Goal: Information Seeking & Learning: Learn about a topic

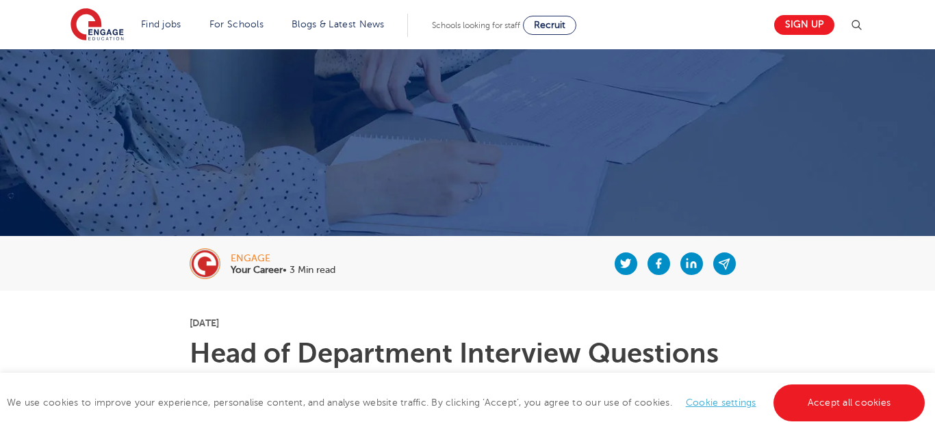
scroll to position [87, 0]
click at [794, 405] on link "Accept all cookies" at bounding box center [849, 403] width 152 height 37
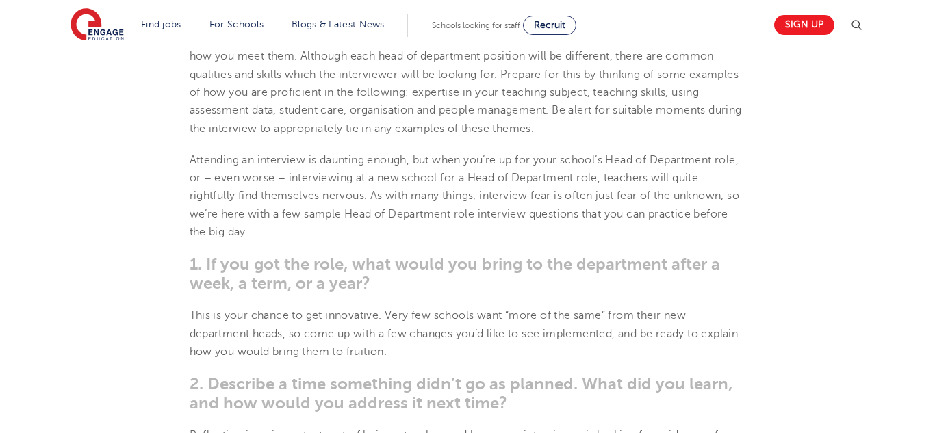
scroll to position [569, 0]
click at [361, 281] on span "1. If you got the role, what would you bring to the department after a week, a …" at bounding box center [455, 272] width 530 height 38
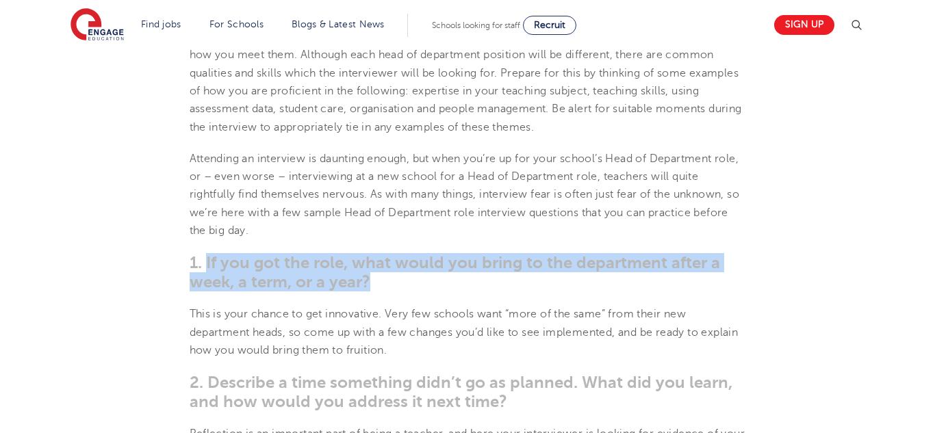
drag, startPoint x: 375, startPoint y: 281, endPoint x: 208, endPoint y: 264, distance: 167.9
click at [208, 264] on h3 "1. If you got the role, what would you bring to the department after a week, a …" at bounding box center [468, 272] width 556 height 38
copy span "If you got the role, what would you bring to the department after a week, a ter…"
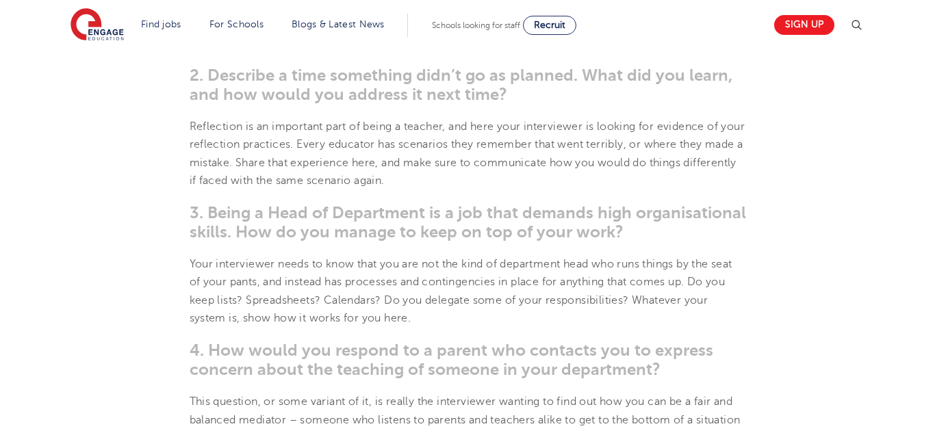
scroll to position [877, 0]
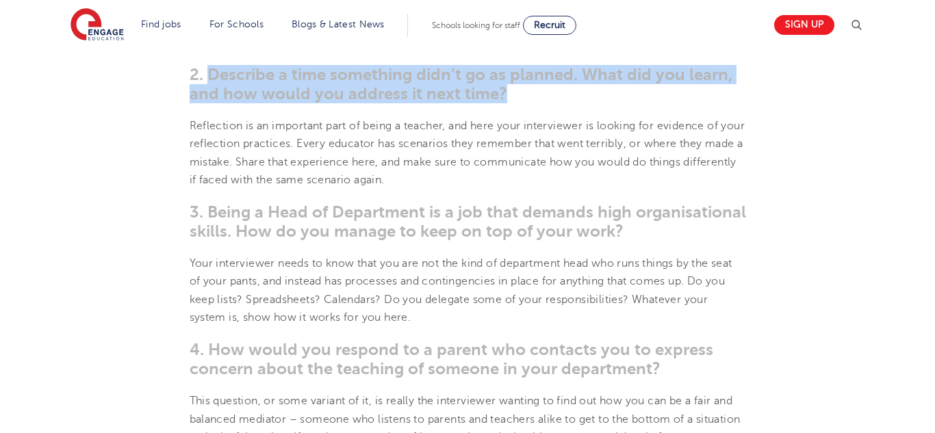
drag, startPoint x: 504, startPoint y: 87, endPoint x: 210, endPoint y: 74, distance: 293.9
click at [210, 74] on h3 "2. Describe a time something didn’t go as planned. What did you learn, and how …" at bounding box center [468, 84] width 556 height 38
copy span "Describe a time something didn’t go as planned. What did you learn, and how wou…"
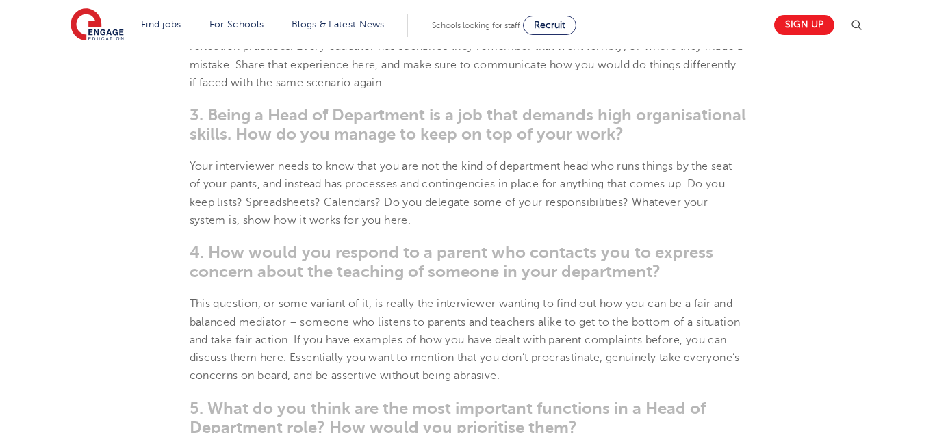
scroll to position [976, 0]
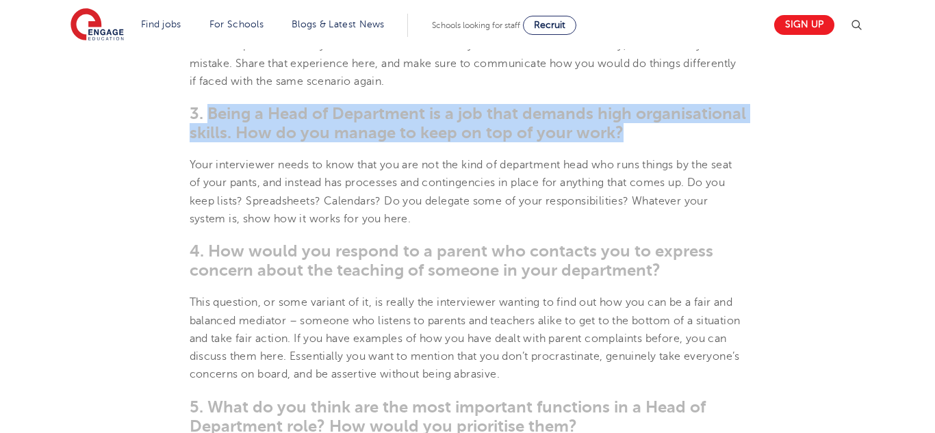
drag, startPoint x: 625, startPoint y: 130, endPoint x: 207, endPoint y: 107, distance: 418.8
click at [207, 107] on h3 "3. Being a Head of Department is a job that demands high organisational skills.…" at bounding box center [468, 123] width 556 height 38
copy span "Being a Head of Department is a job that demands high organisational skills. Ho…"
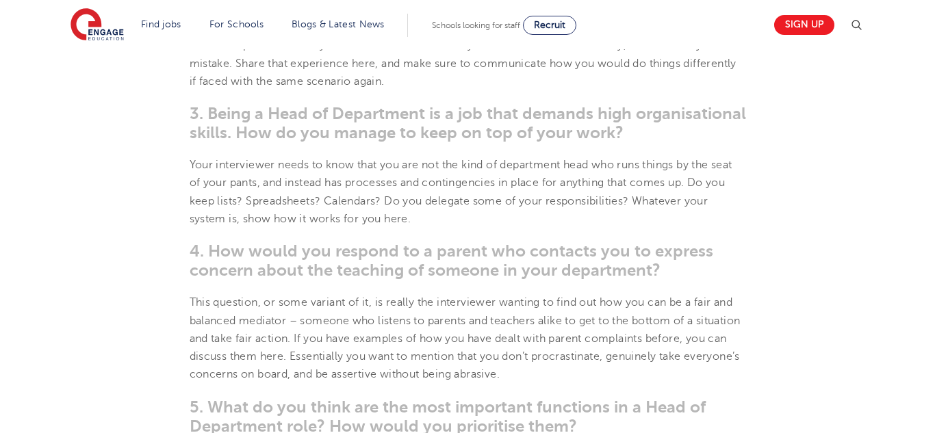
click at [663, 268] on h3 "4. How would you respond to a parent who contacts you to express concern about …" at bounding box center [468, 261] width 556 height 38
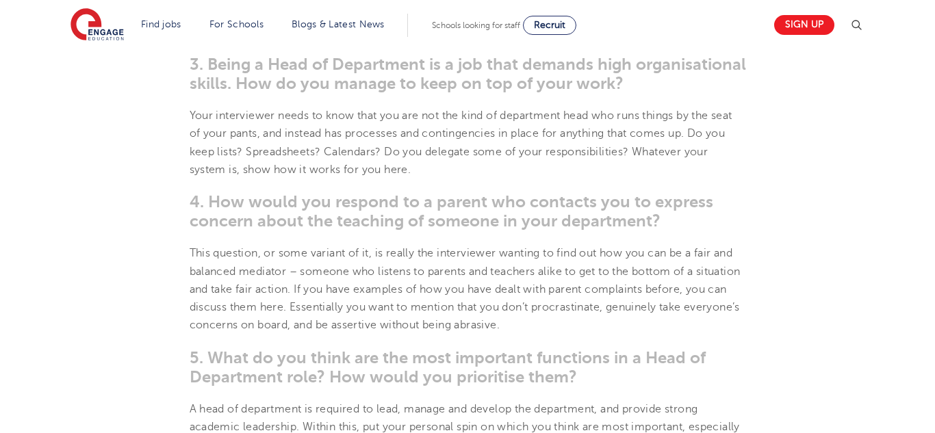
scroll to position [1027, 0]
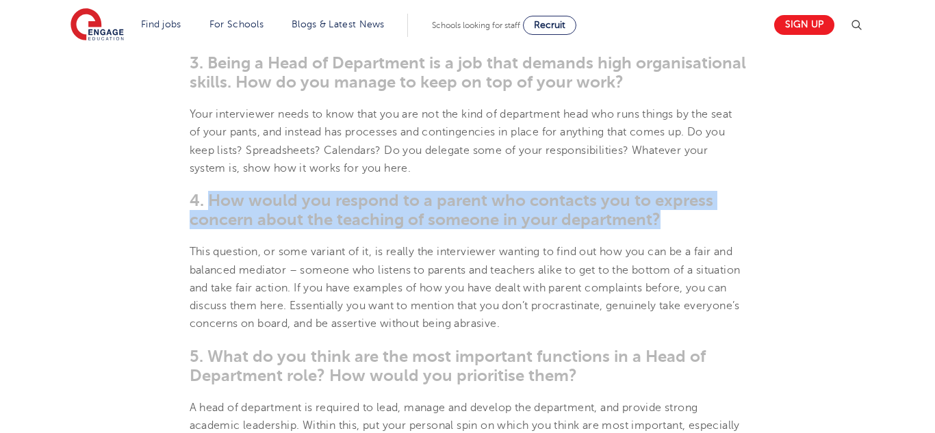
drag, startPoint x: 656, startPoint y: 220, endPoint x: 209, endPoint y: 205, distance: 447.9
click at [209, 205] on span "4. How would you respond to a parent who contacts you to express concern about …" at bounding box center [452, 210] width 524 height 38
copy span "How would you respond to a parent who contacts you to express concern about the…"
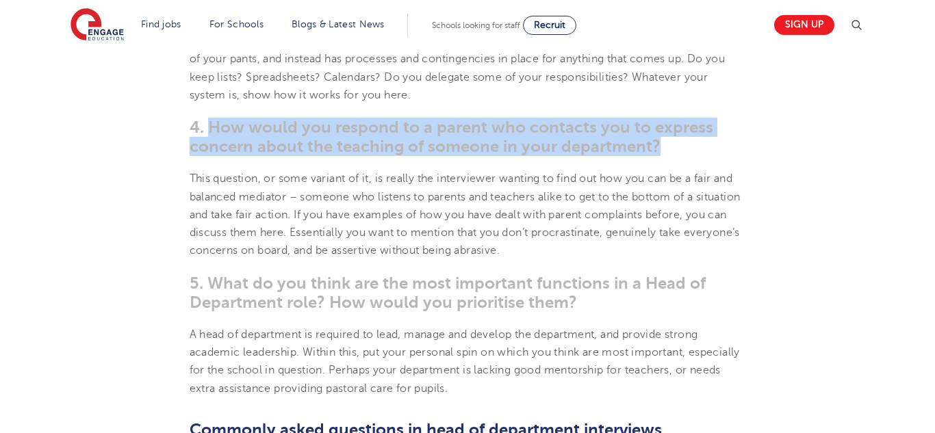
scroll to position [1101, 0]
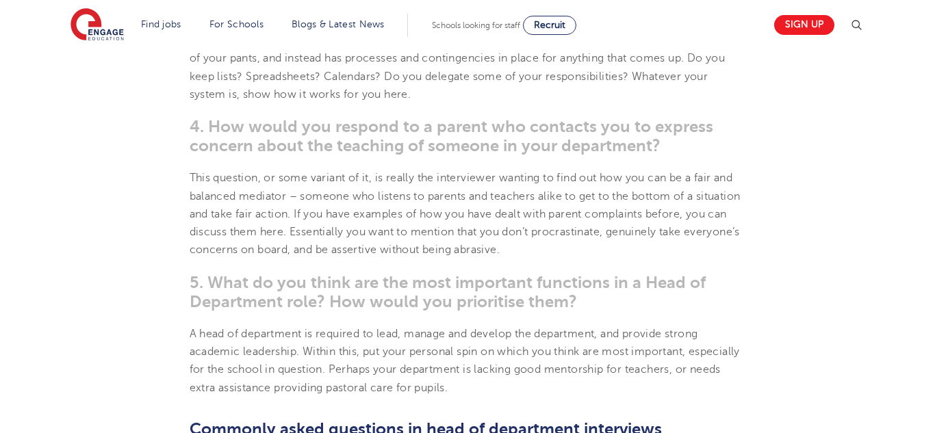
click at [472, 271] on section "[DATE] Head of Department Interview Questions How to prepare answers for head o…" at bounding box center [468, 222] width 830 height 1891
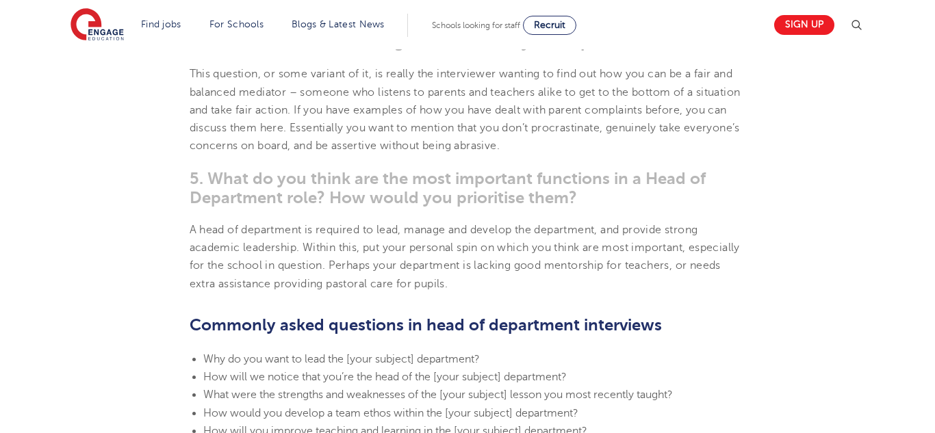
scroll to position [1220, 0]
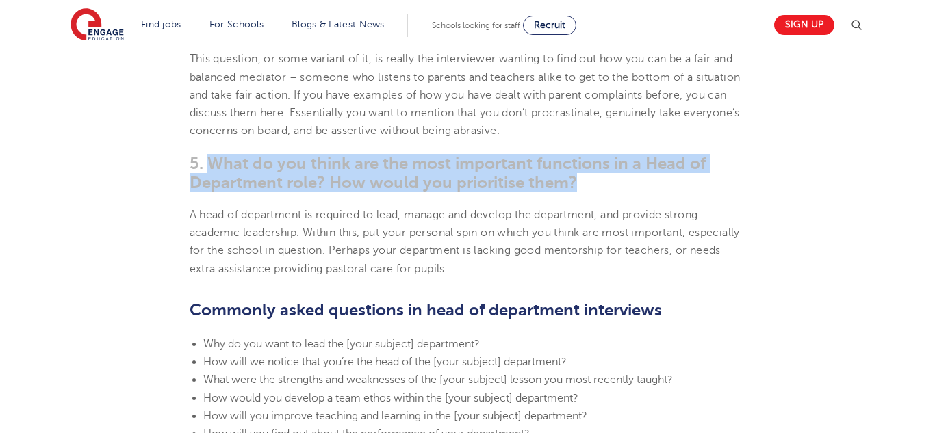
drag, startPoint x: 578, startPoint y: 188, endPoint x: 209, endPoint y: 170, distance: 369.3
click at [209, 170] on h3 "5. What do you think are the most important functions in a Head of Department r…" at bounding box center [468, 173] width 556 height 38
copy span "What do you think are the most important functions in a Head of Department role…"
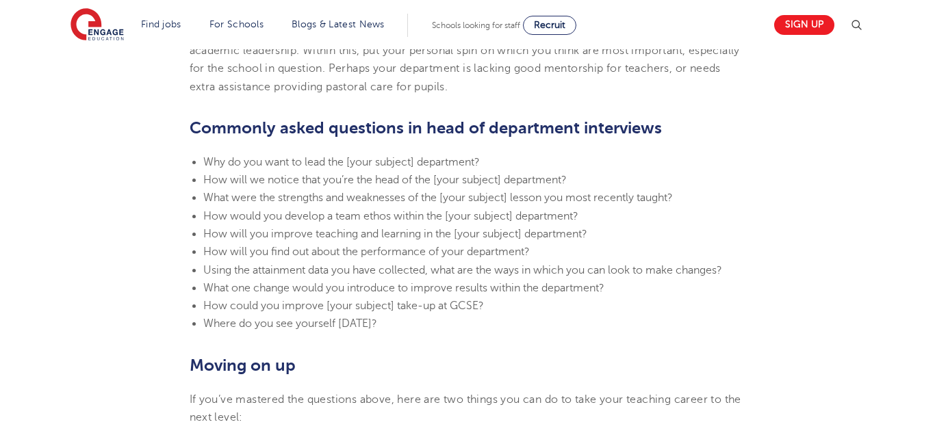
scroll to position [1480, 0]
